Goal: Find specific page/section: Find specific page/section

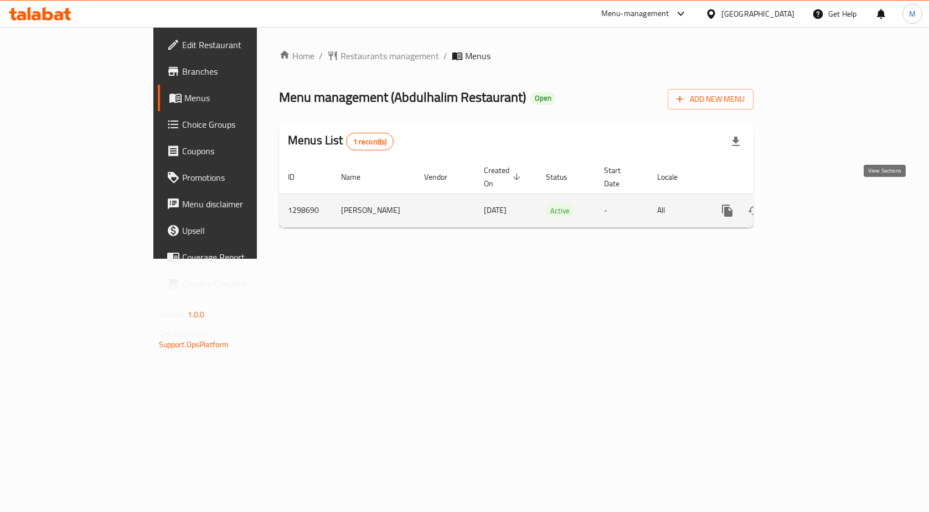
click at [814, 204] on icon "enhanced table" at bounding box center [806, 210] width 13 height 13
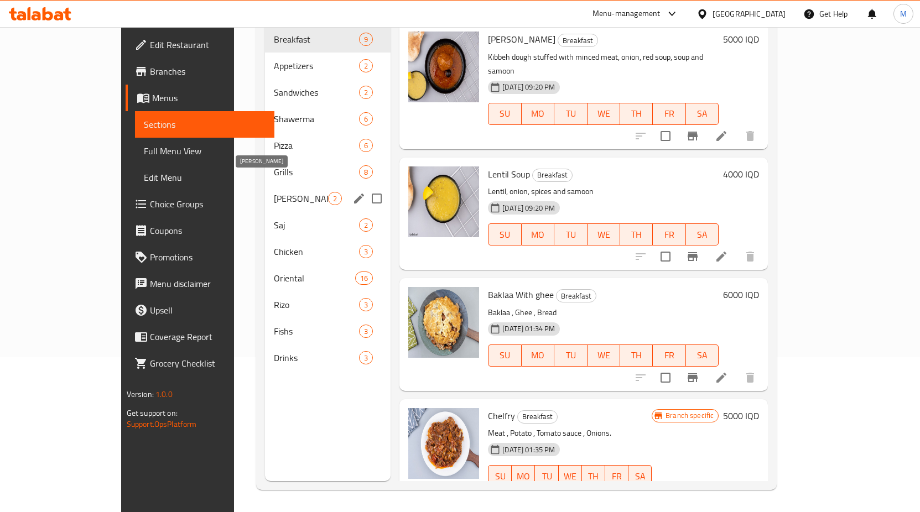
scroll to position [44, 0]
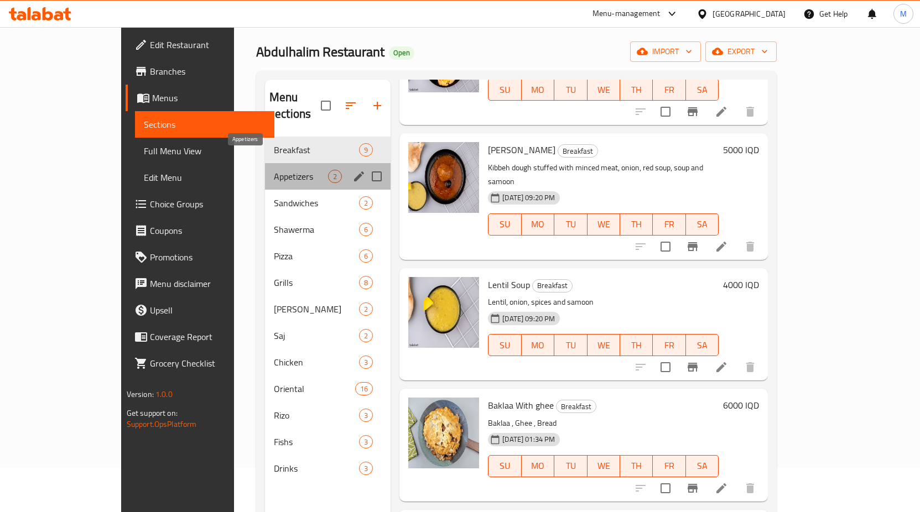
click at [274, 170] on span "Appetizers" at bounding box center [301, 176] width 54 height 13
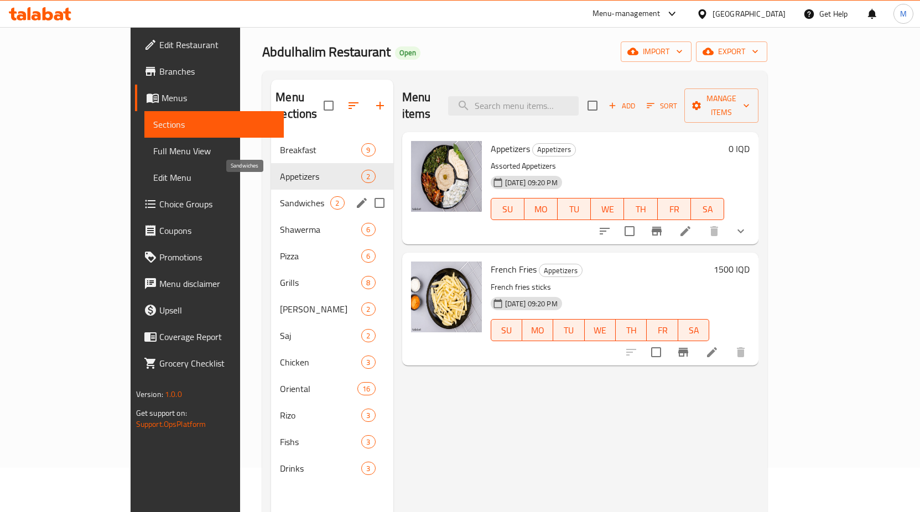
click at [280, 196] on span "Sandwiches" at bounding box center [305, 202] width 50 height 13
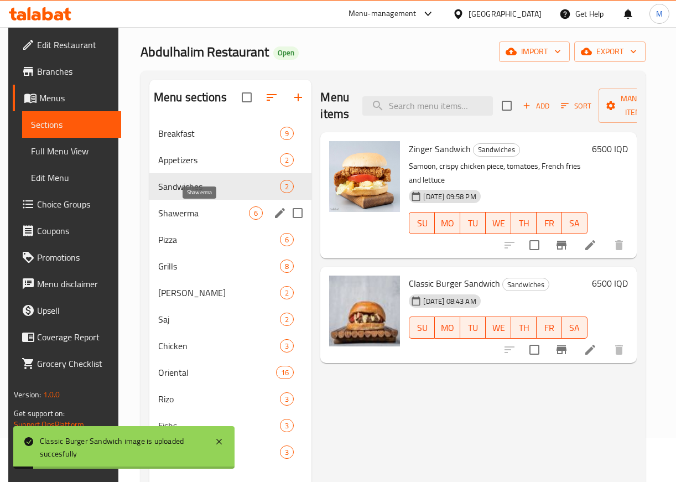
click at [191, 215] on span "Shawerma" at bounding box center [203, 212] width 91 height 13
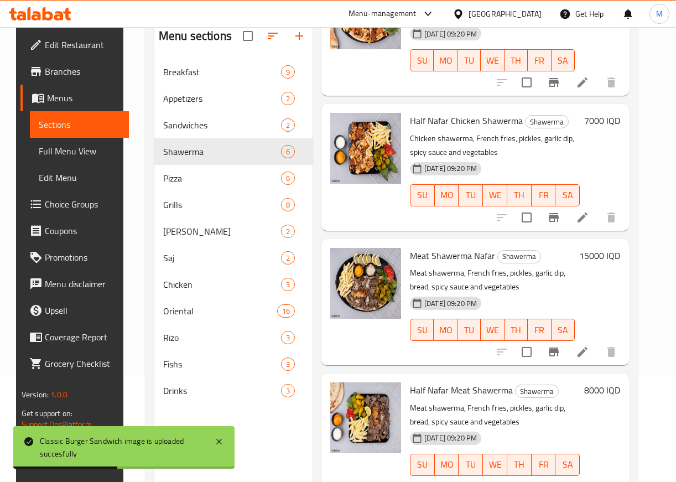
scroll to position [155, 0]
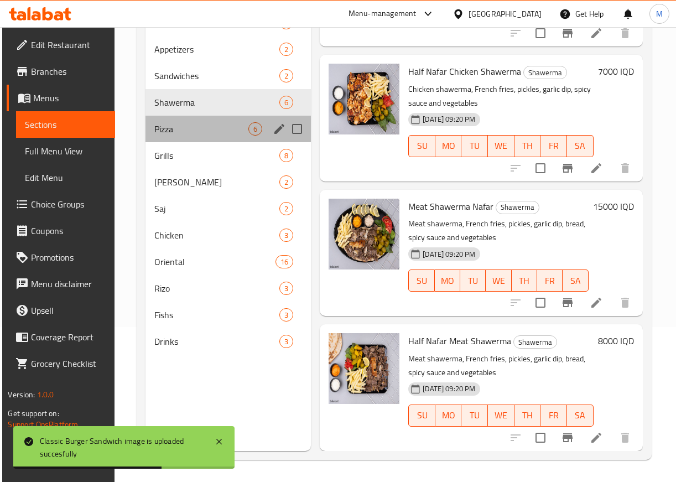
click at [182, 136] on div "Pizza 6" at bounding box center [229, 129] width 166 height 27
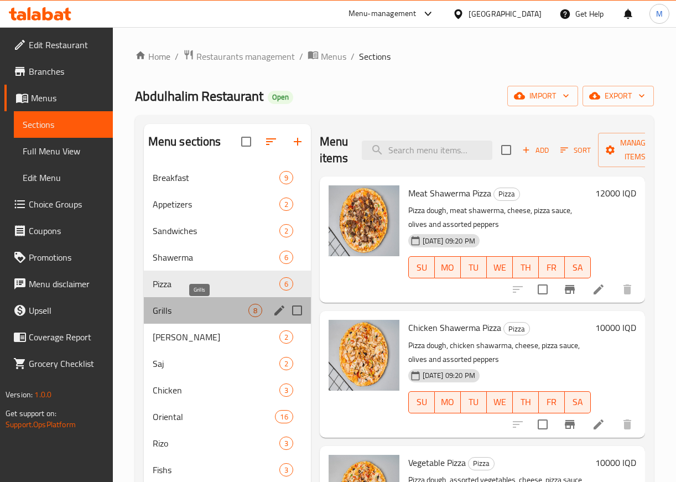
click at [174, 316] on span "Grills" at bounding box center [201, 310] width 96 height 13
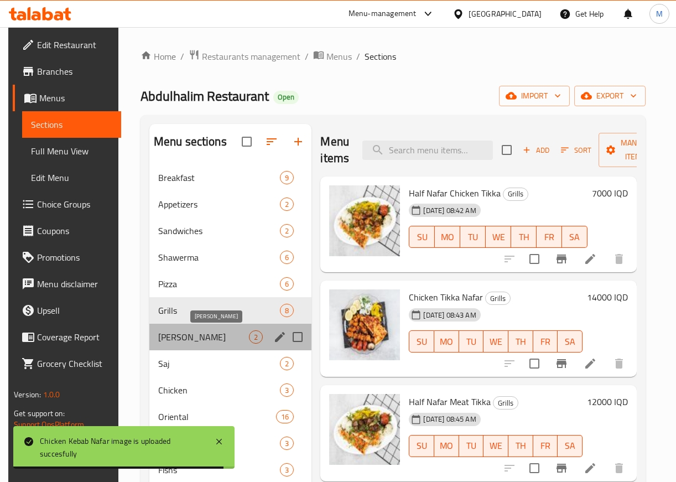
click at [188, 337] on span "[PERSON_NAME]" at bounding box center [203, 336] width 91 height 13
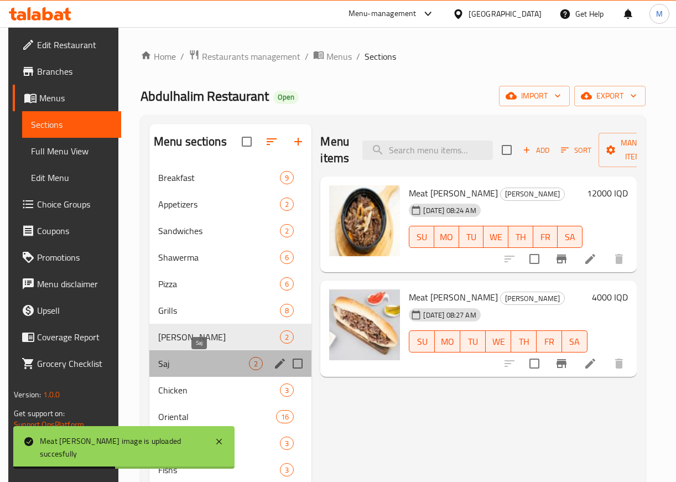
click at [202, 368] on span "Saj" at bounding box center [203, 363] width 91 height 13
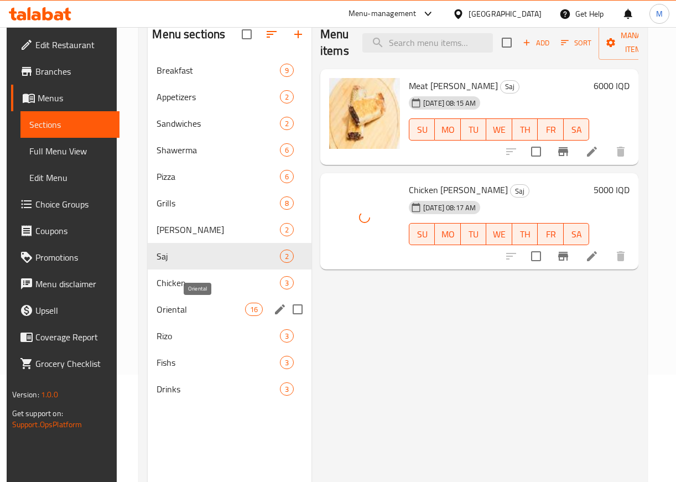
scroll to position [111, 0]
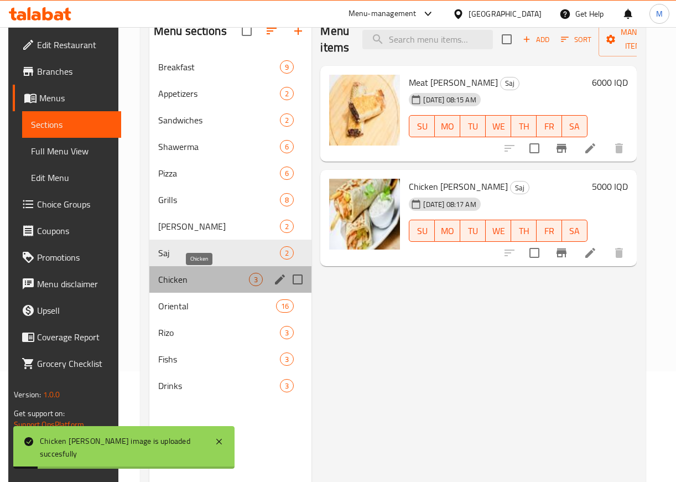
click at [184, 277] on span "Chicken" at bounding box center [203, 279] width 91 height 13
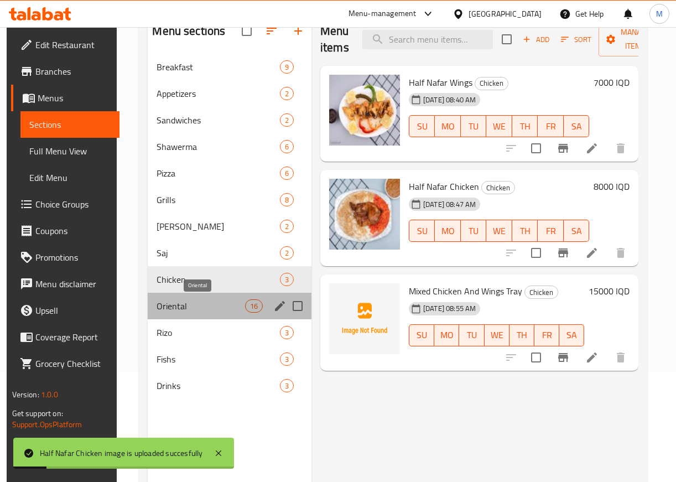
click at [200, 310] on span "Oriental" at bounding box center [201, 305] width 88 height 13
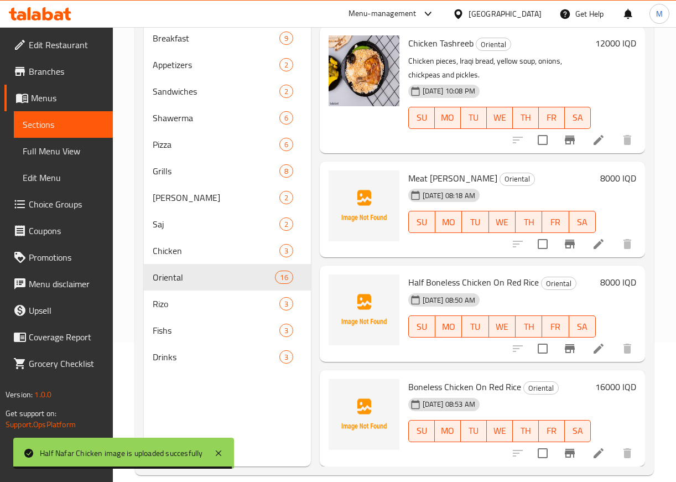
scroll to position [155, 0]
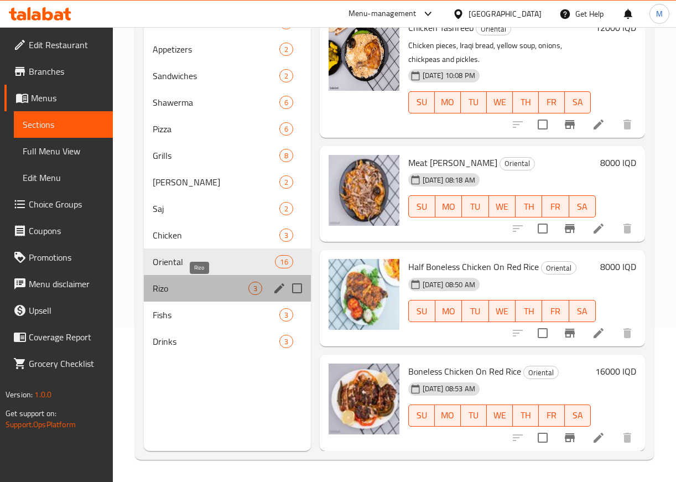
click at [232, 282] on span "Rizo" at bounding box center [201, 288] width 96 height 13
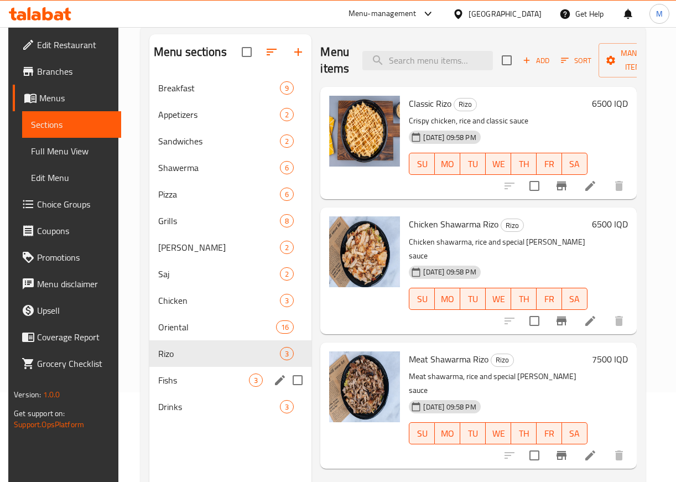
scroll to position [155, 0]
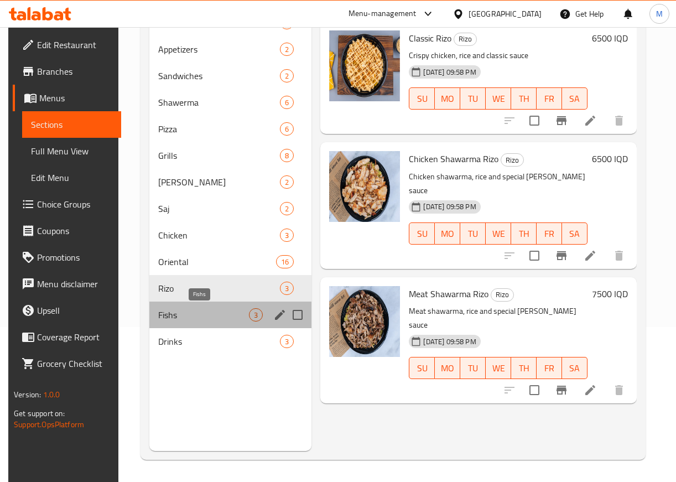
click at [172, 319] on span "Fishs" at bounding box center [203, 314] width 91 height 13
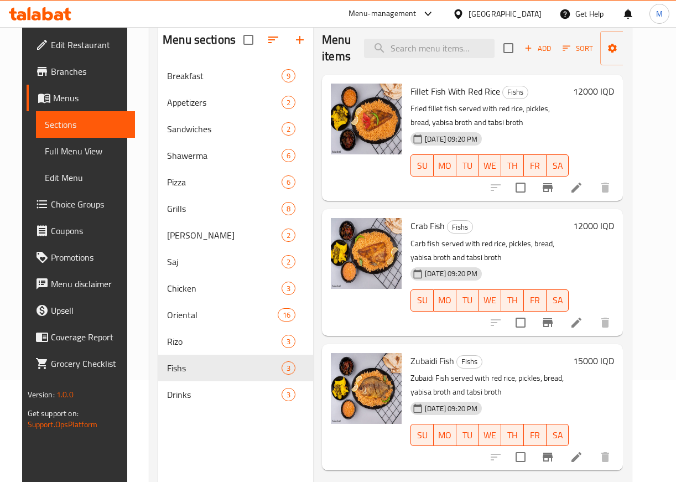
scroll to position [155, 0]
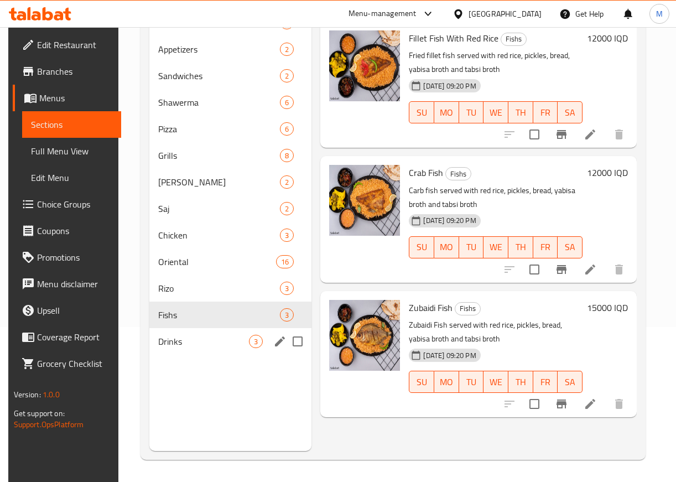
click at [195, 335] on span "Drinks" at bounding box center [203, 341] width 91 height 13
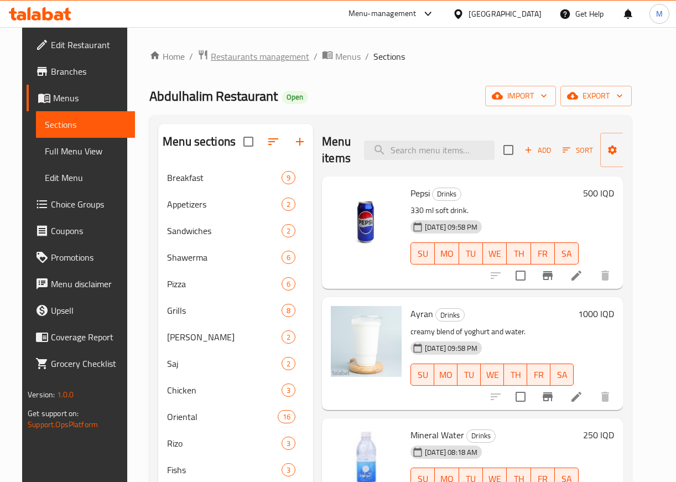
click at [266, 56] on span "Restaurants management" at bounding box center [260, 56] width 99 height 13
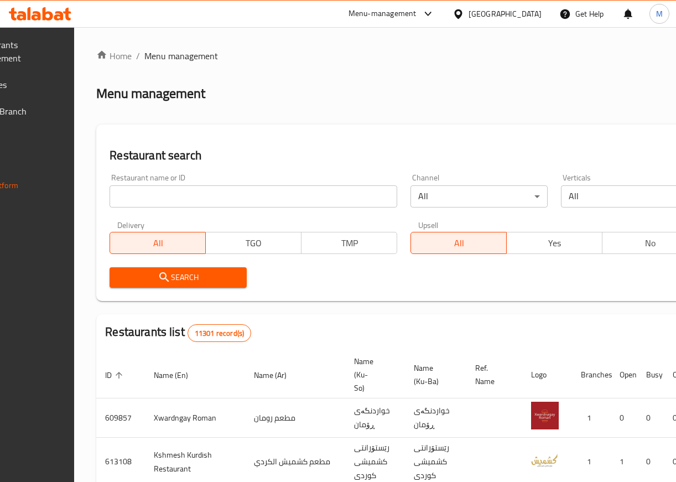
click at [195, 199] on div at bounding box center [338, 241] width 676 height 482
click at [195, 199] on input "search" at bounding box center [254, 196] width 288 height 22
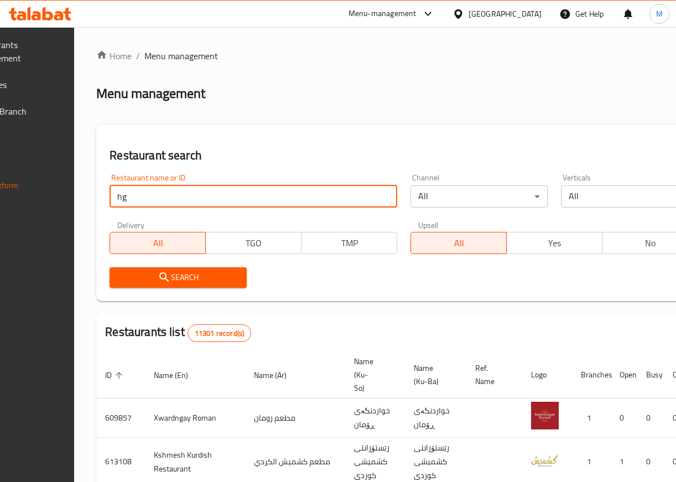
type input "h"
type input "المطبخ"
click button "Search" at bounding box center [178, 277] width 137 height 20
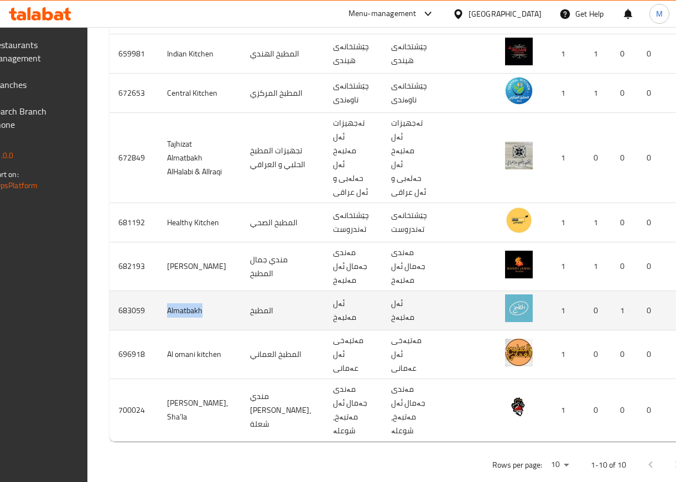
drag, startPoint x: 225, startPoint y: 285, endPoint x: 192, endPoint y: 283, distance: 33.2
click at [192, 291] on td "Almatbakh" at bounding box center [199, 310] width 83 height 39
copy td "Almatbakh"
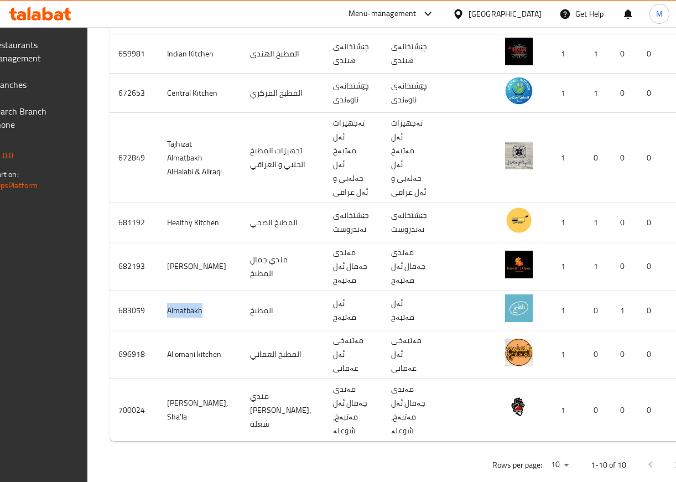
scroll to position [254, 0]
